Goal: Information Seeking & Learning: Learn about a topic

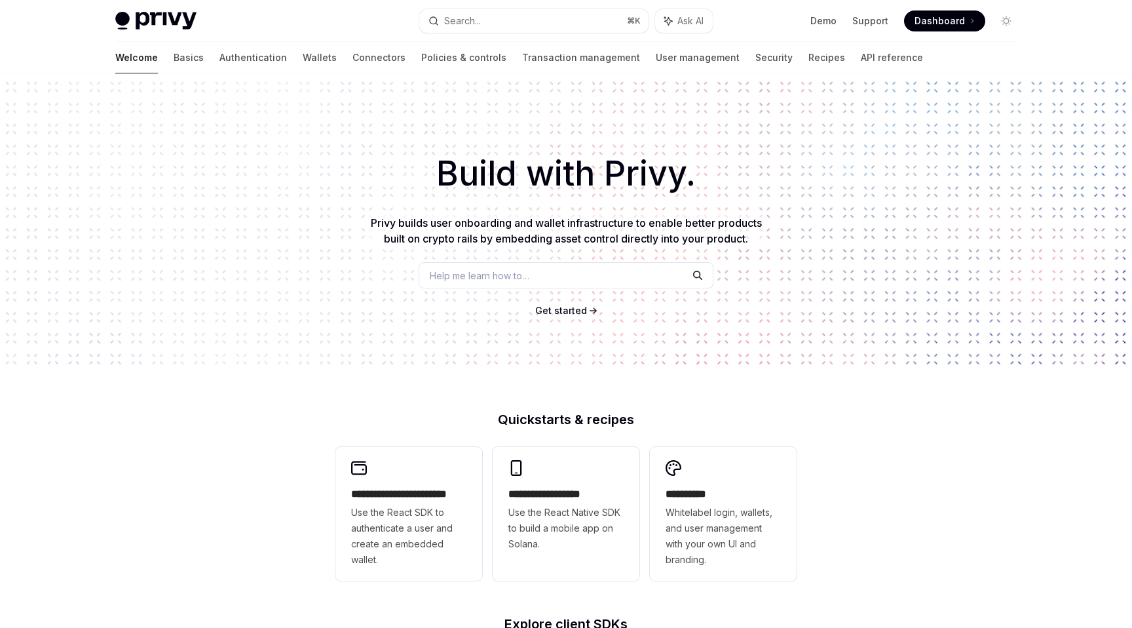
click at [461, 26] on div "Search..." at bounding box center [462, 21] width 37 height 16
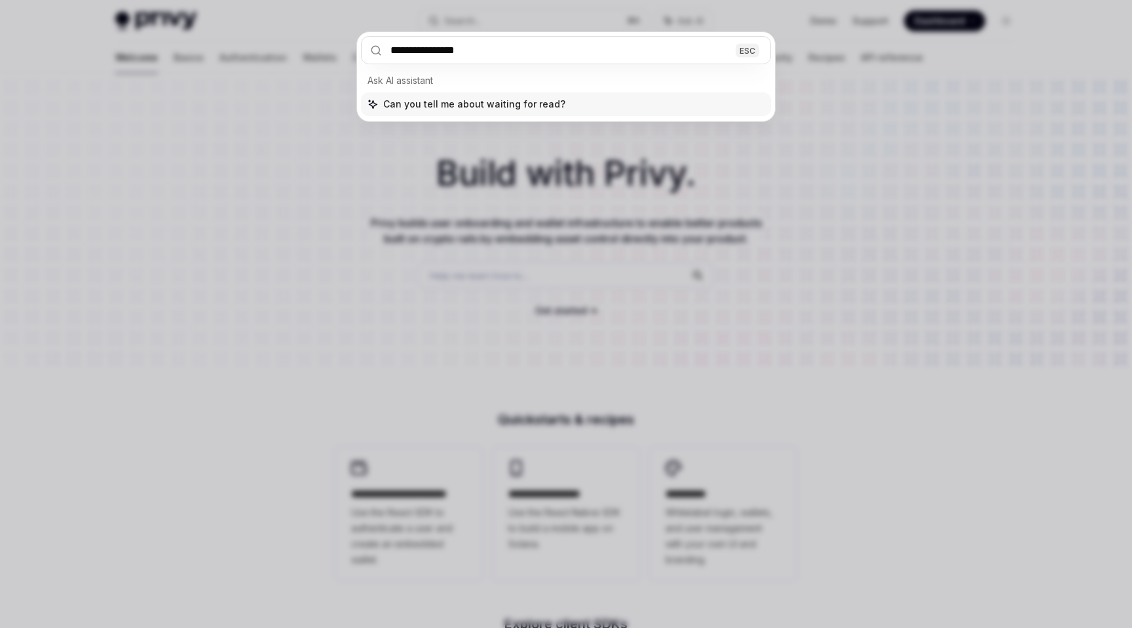
type input "**********"
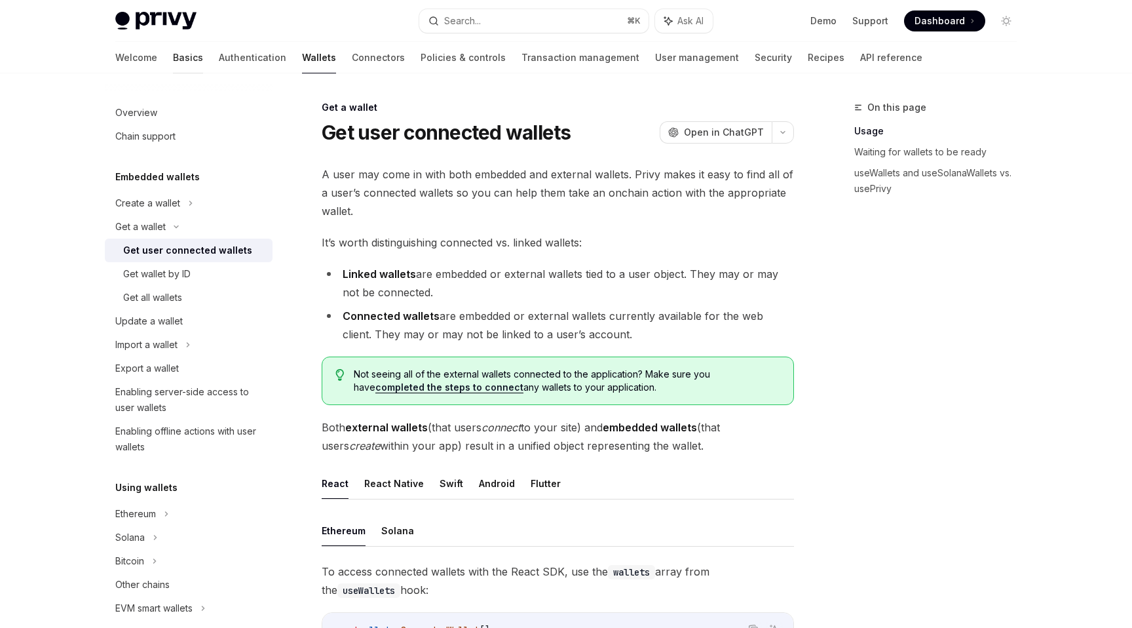
click at [173, 58] on link "Basics" at bounding box center [188, 57] width 30 height 31
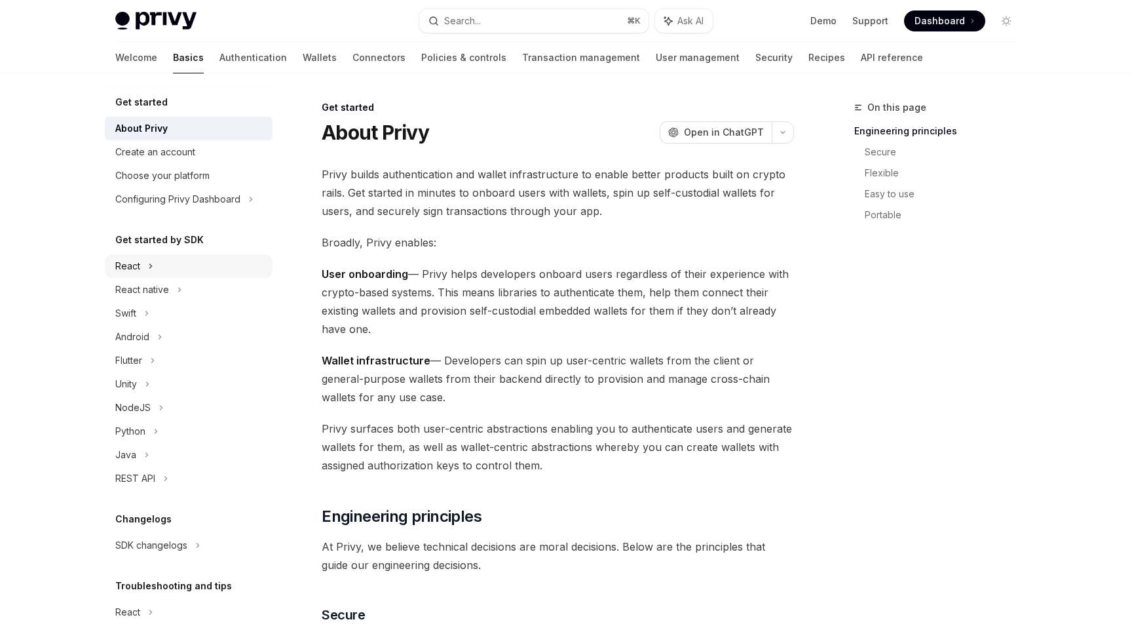
click at [142, 259] on div "React" at bounding box center [189, 266] width 168 height 24
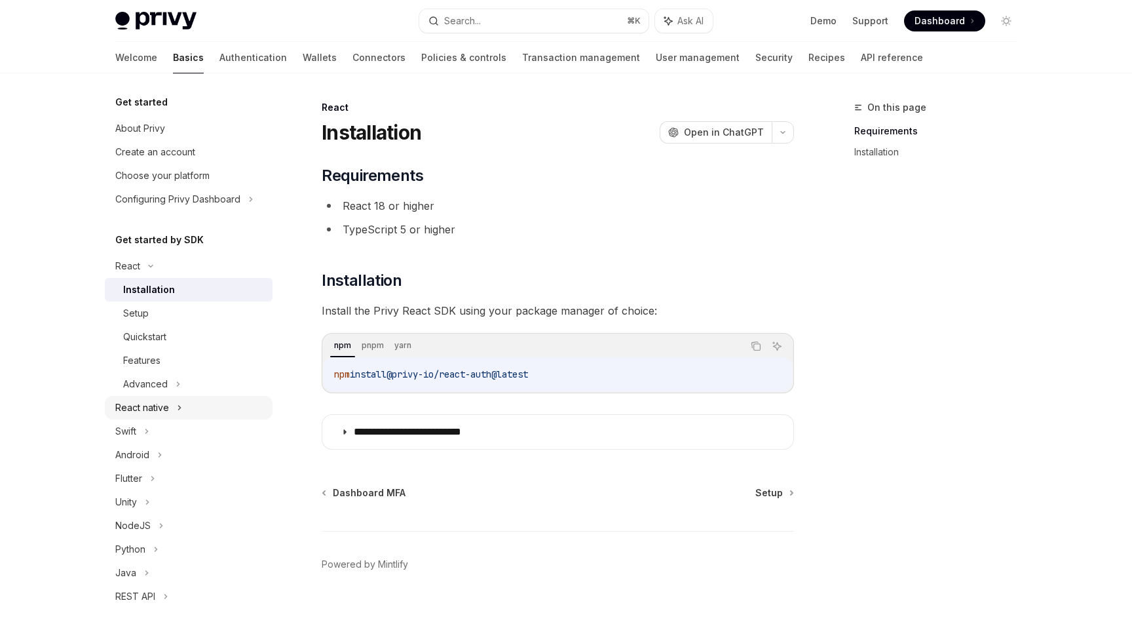
click at [145, 407] on div "React native" at bounding box center [142, 408] width 54 height 16
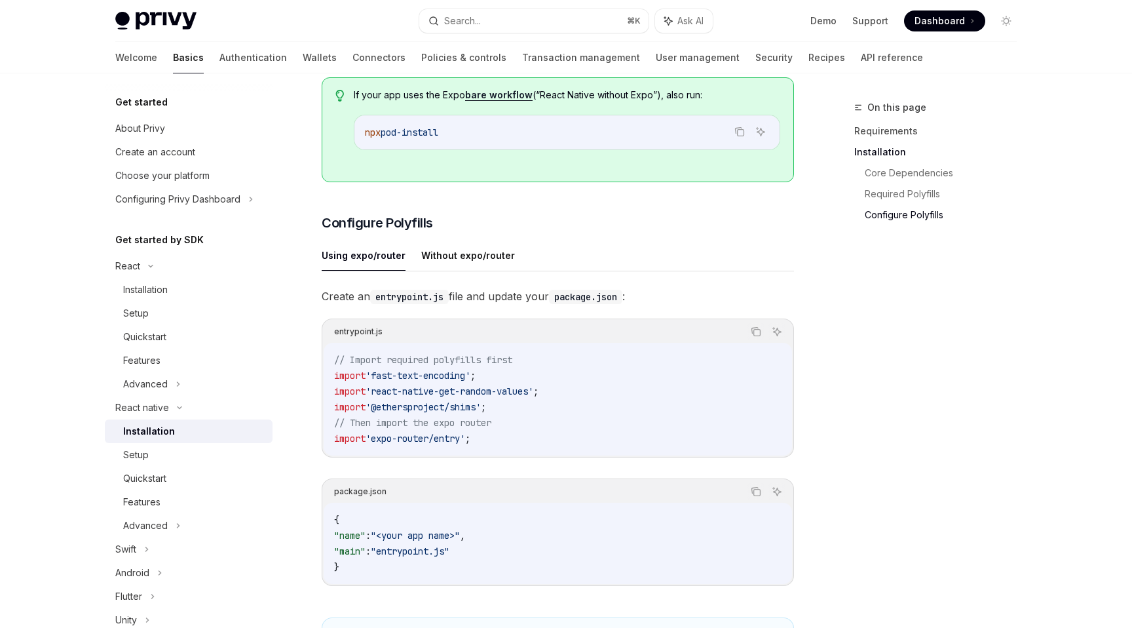
scroll to position [324, 0]
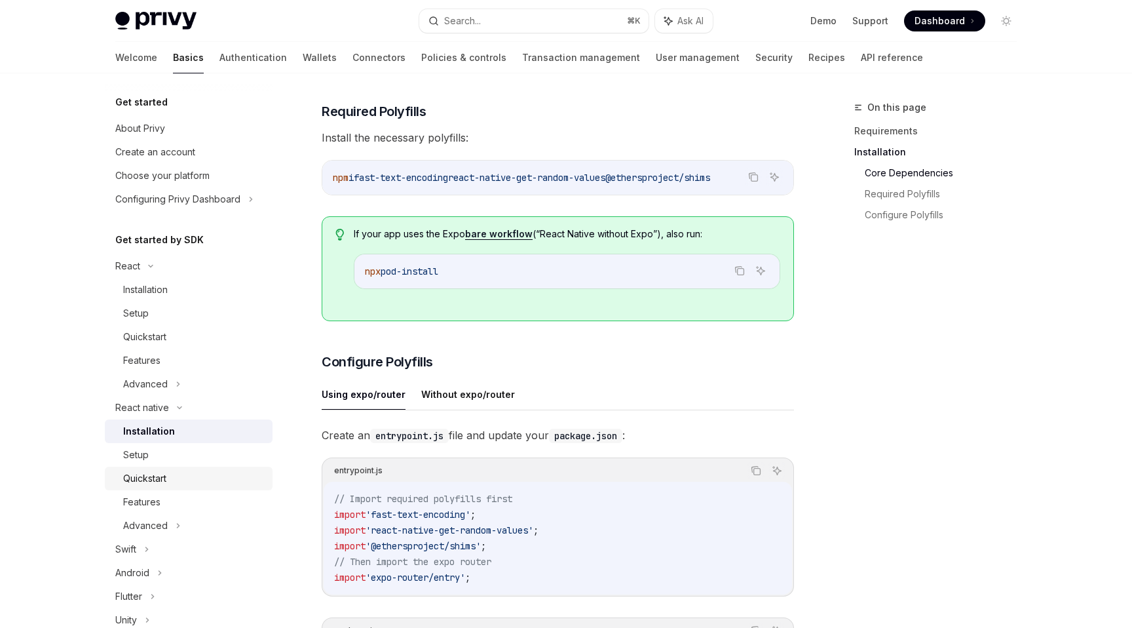
click at [149, 471] on div "Quickstart" at bounding box center [144, 478] width 43 height 16
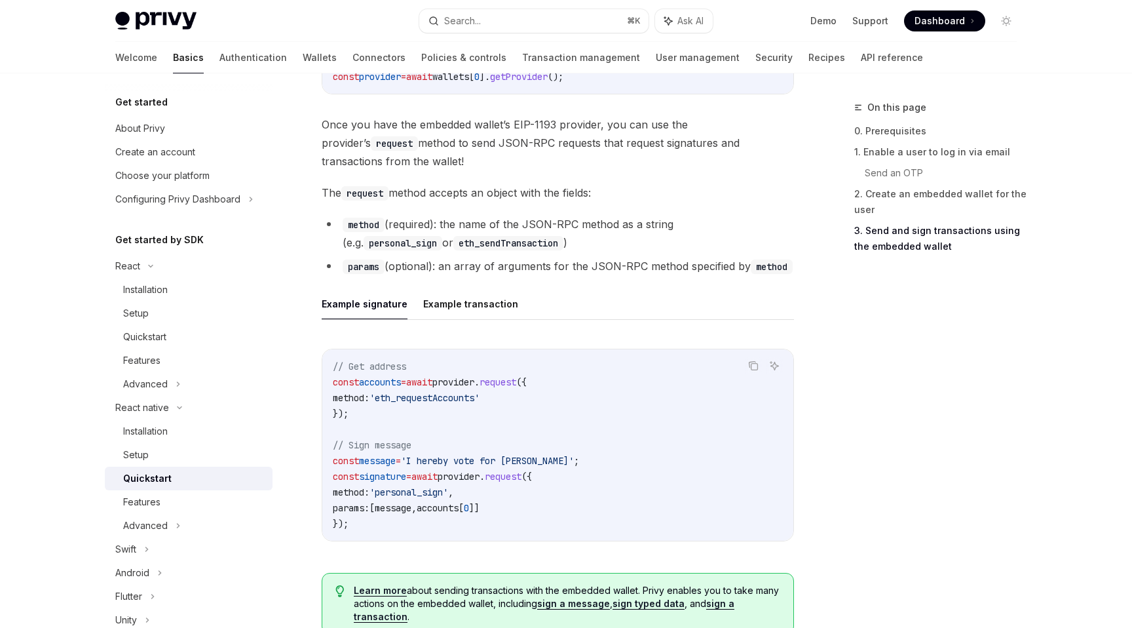
scroll to position [1780, 0]
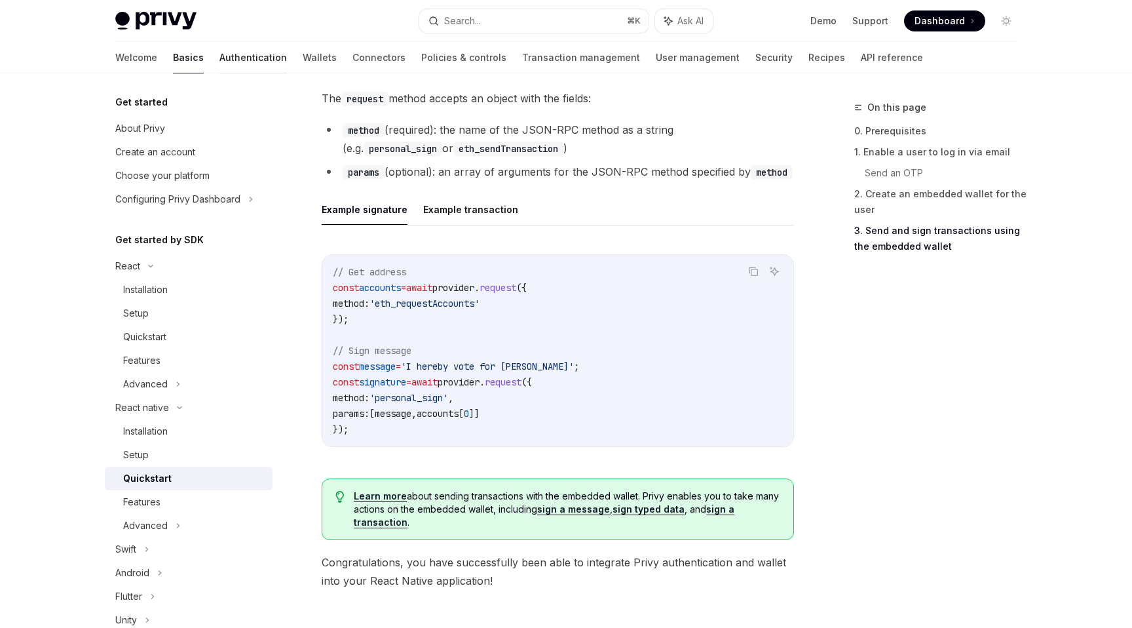
click at [220, 60] on link "Authentication" at bounding box center [253, 57] width 67 height 31
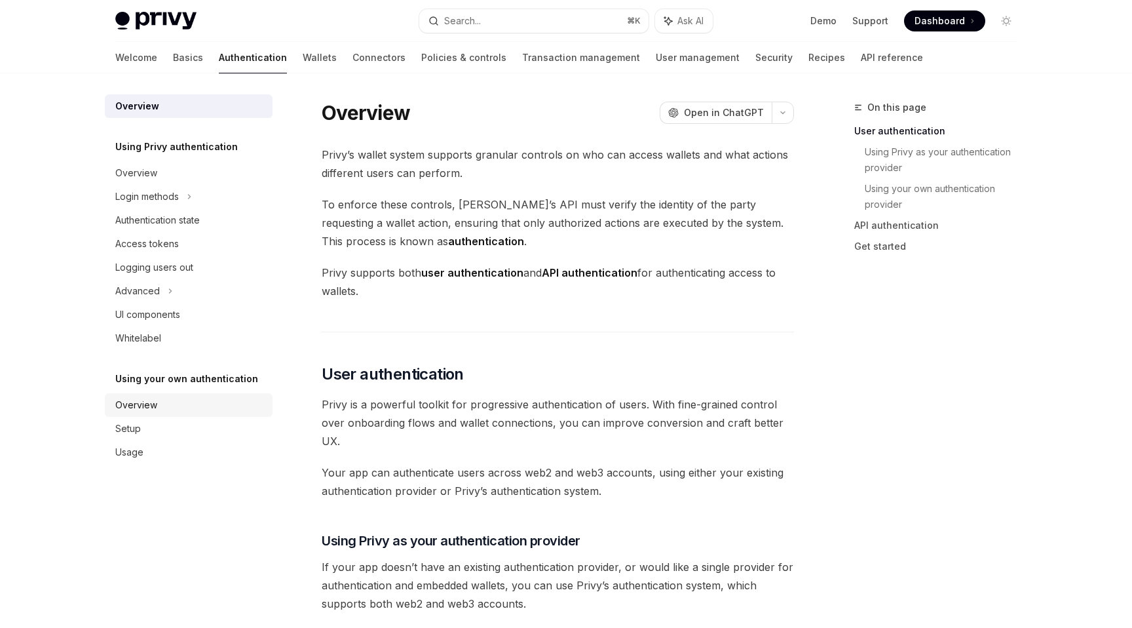
click at [143, 411] on div "Overview" at bounding box center [136, 405] width 42 height 16
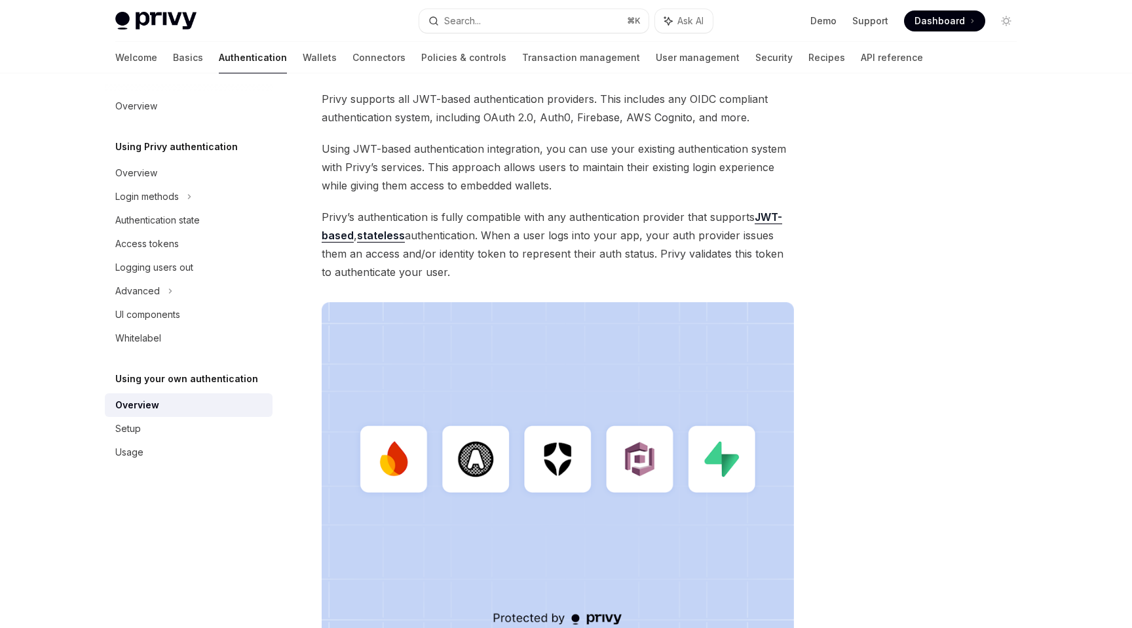
scroll to position [305, 0]
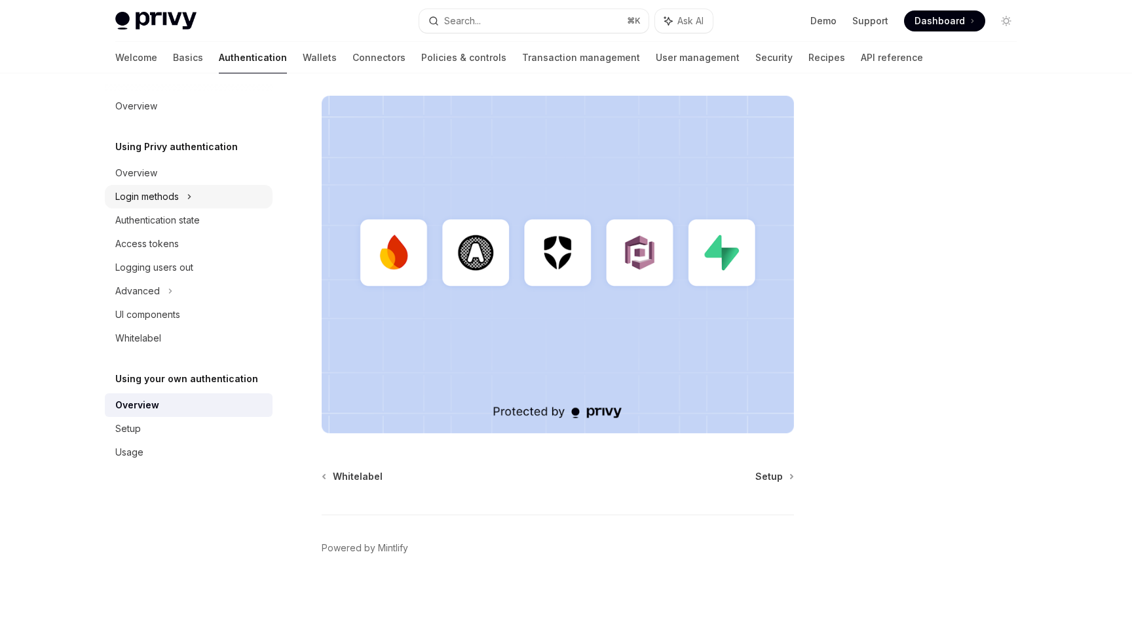
click at [141, 201] on div "Login methods" at bounding box center [147, 197] width 64 height 16
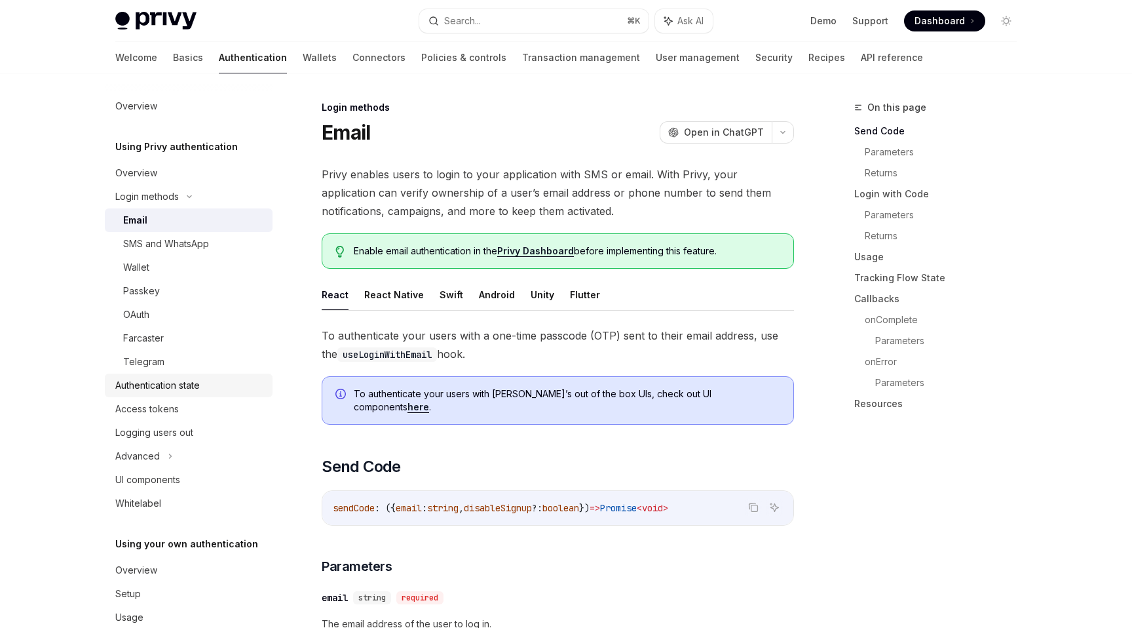
click at [159, 392] on div "Authentication state" at bounding box center [157, 385] width 85 height 16
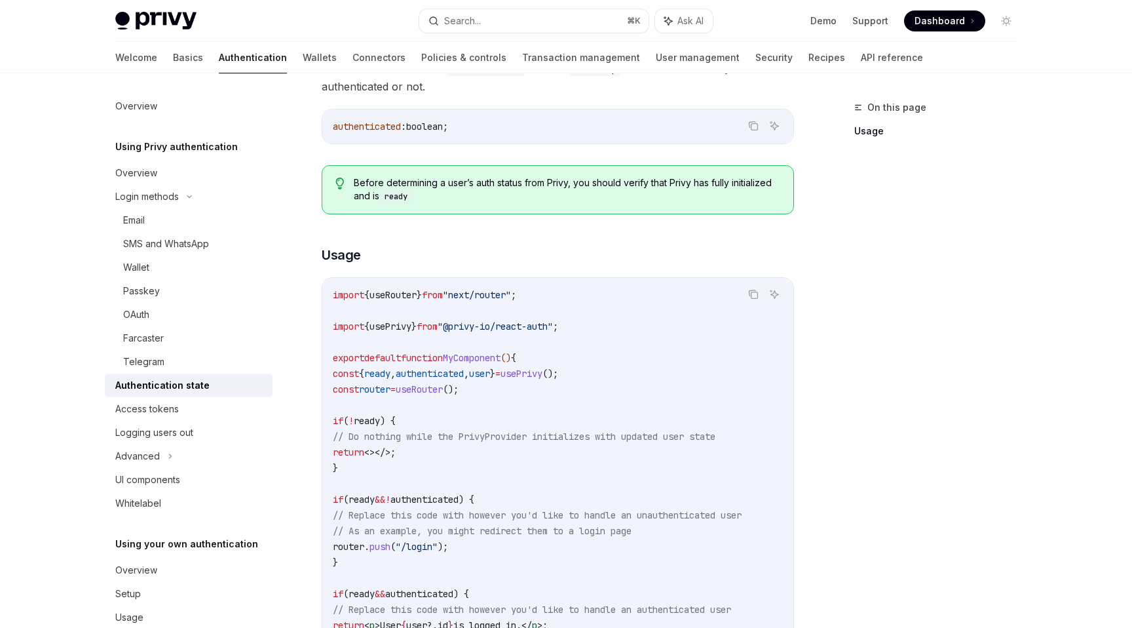
scroll to position [218, 0]
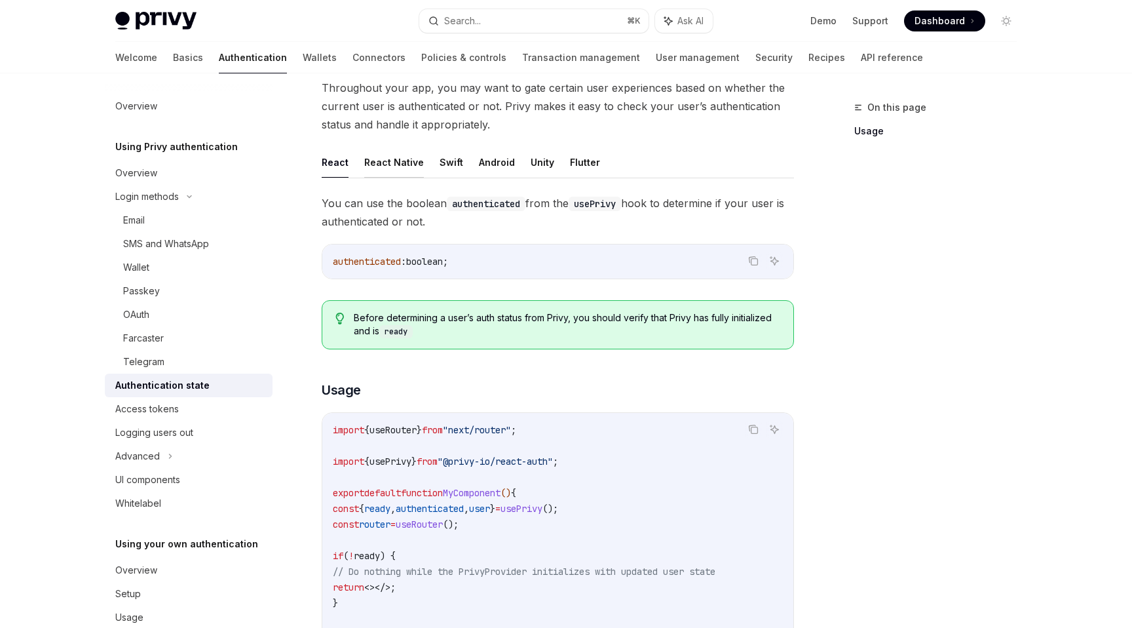
click at [396, 158] on button "React Native" at bounding box center [394, 162] width 60 height 31
type textarea "*"
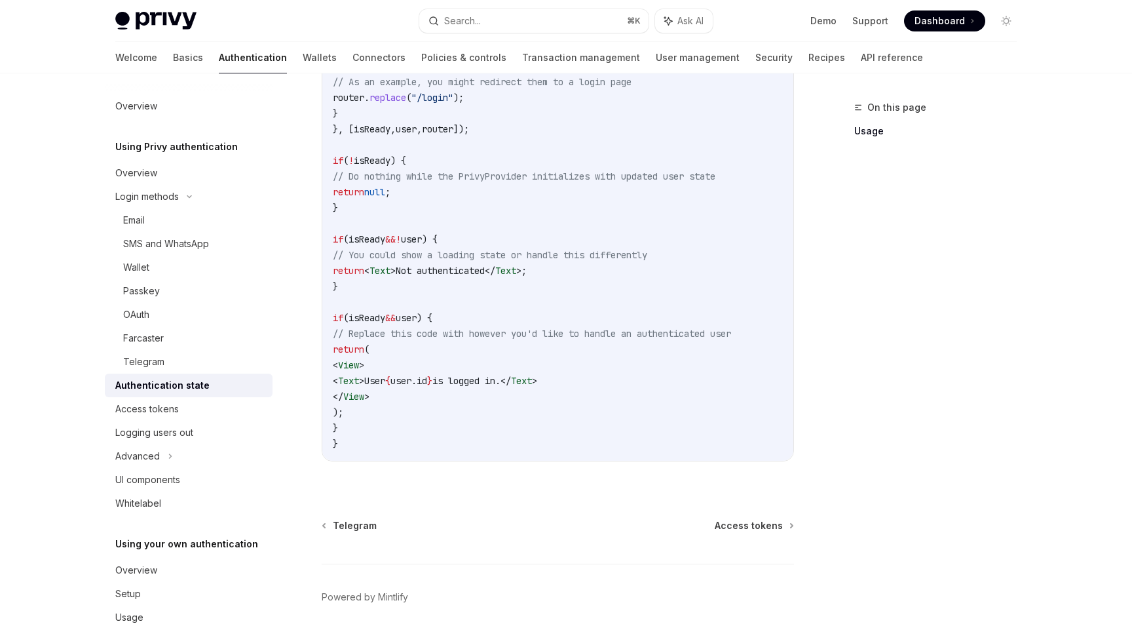
scroll to position [573, 0]
